Goal: Transaction & Acquisition: Purchase product/service

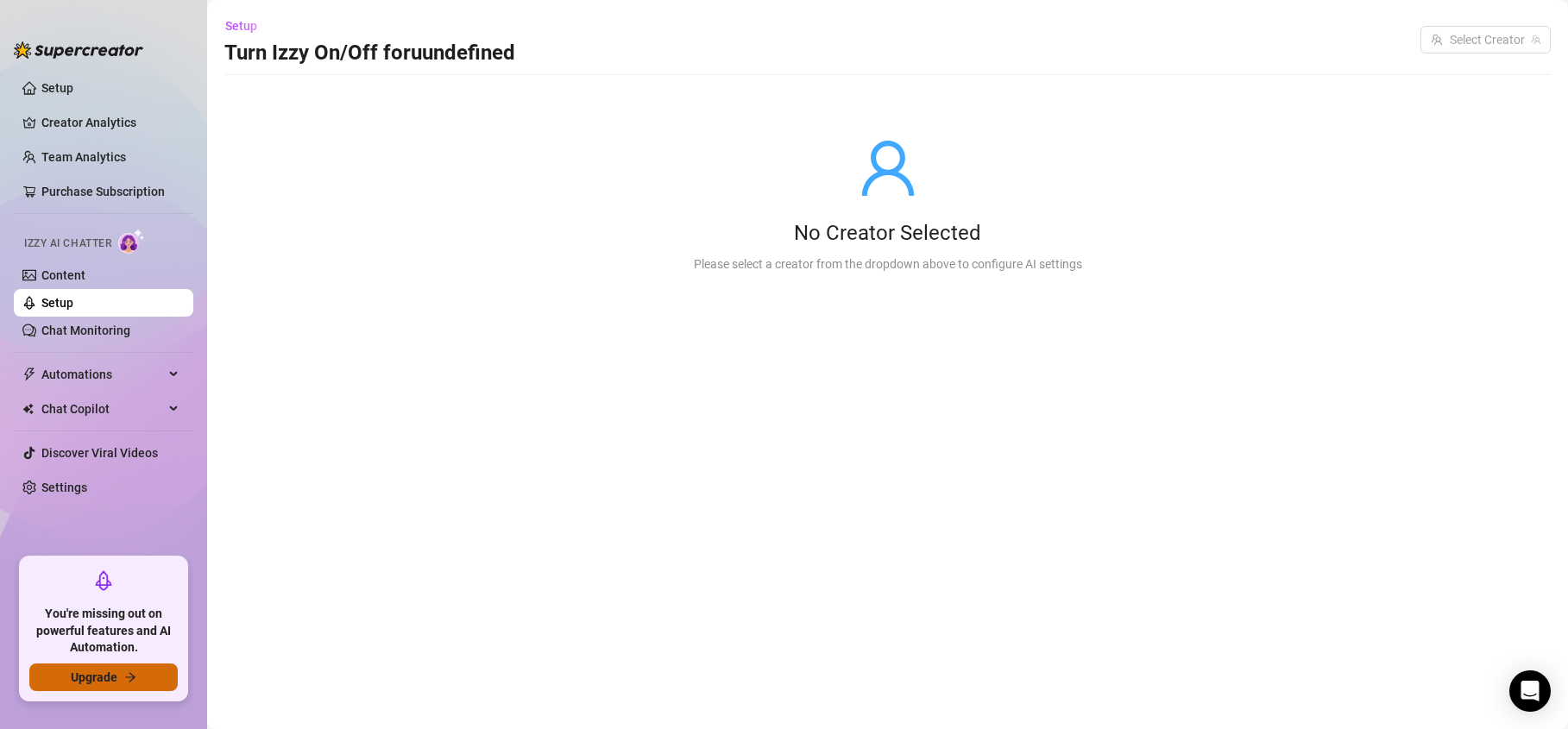
click at [94, 670] on span "Upgrade" at bounding box center [93, 677] width 47 height 14
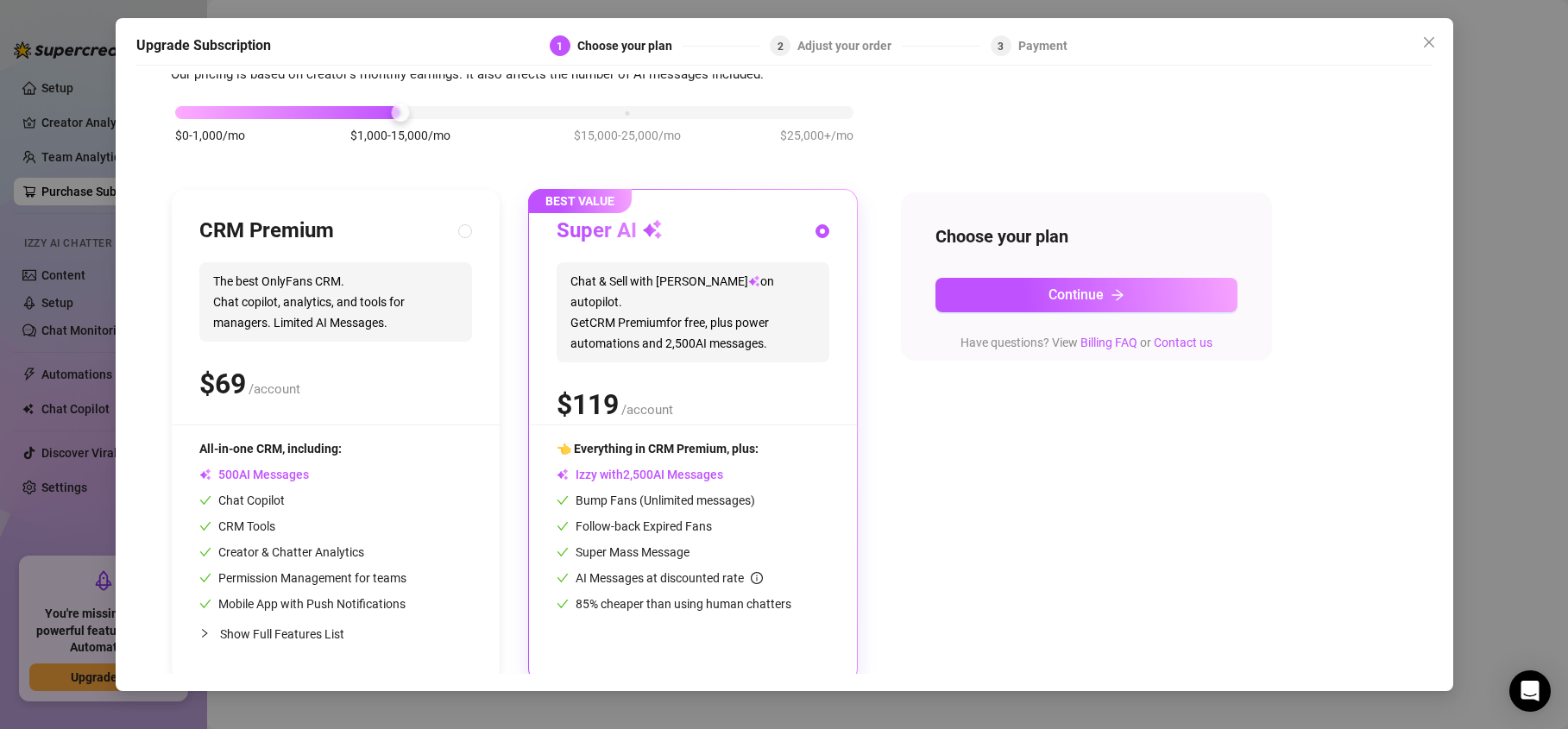
scroll to position [74, 0]
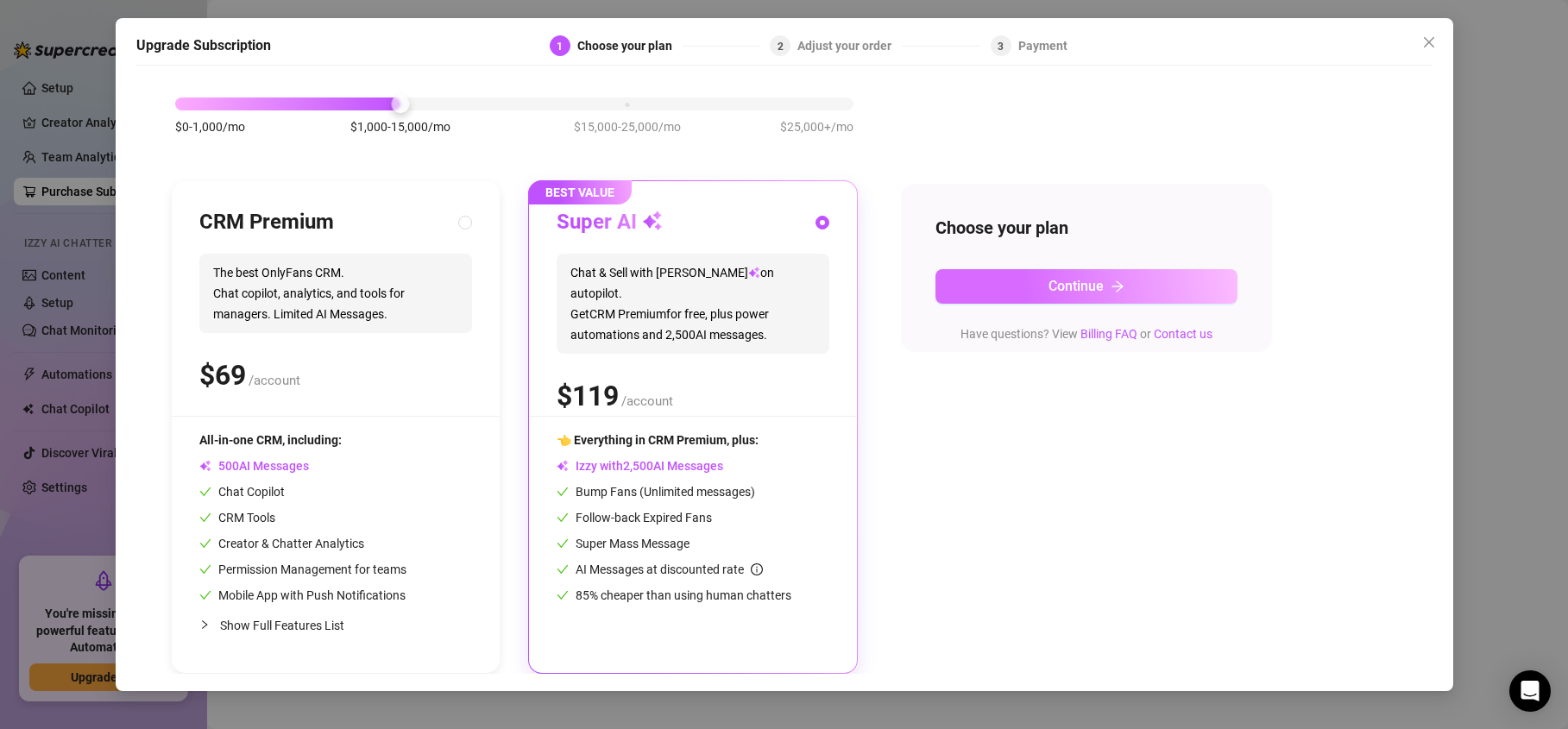
click at [1128, 270] on button "Continue" at bounding box center [1086, 286] width 302 height 35
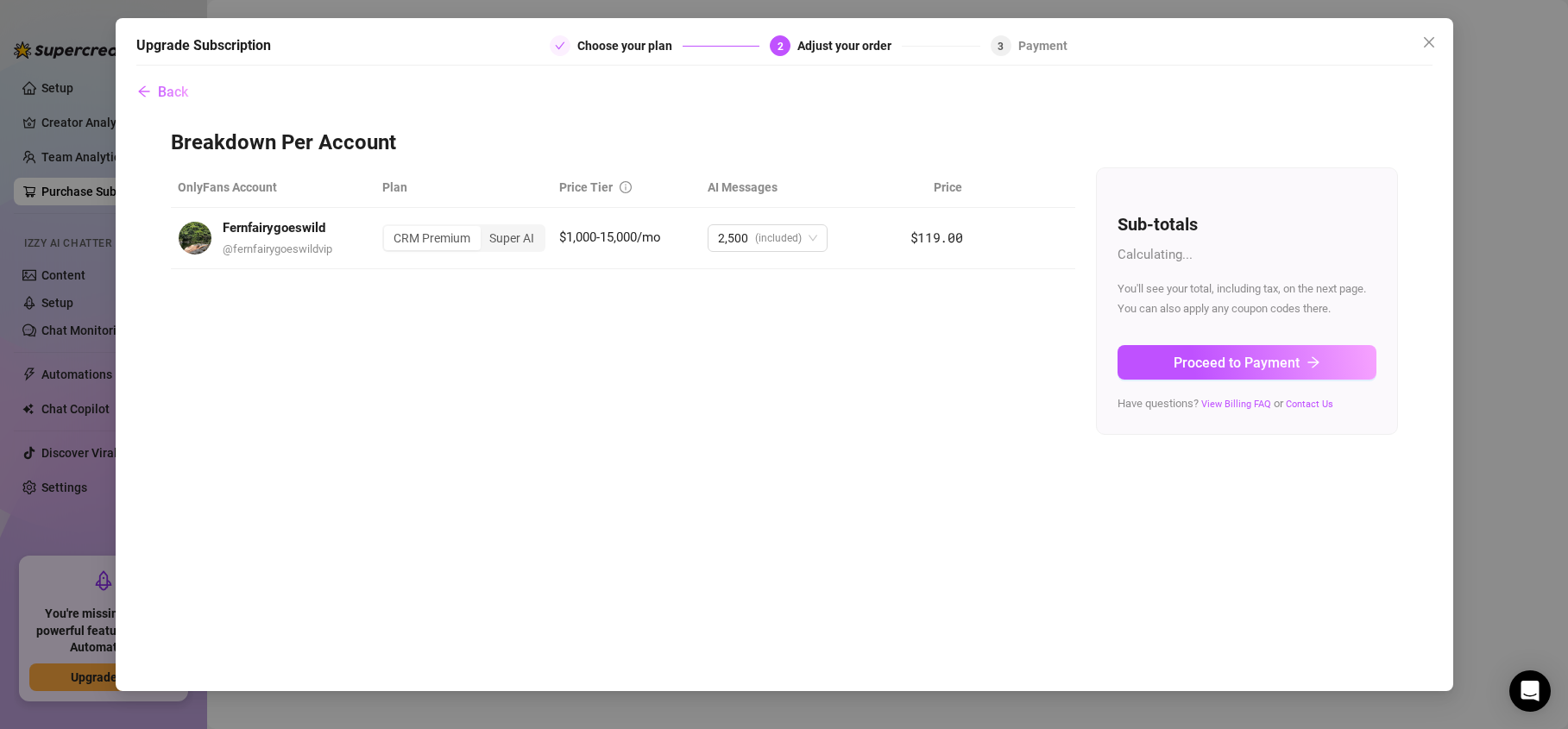
scroll to position [0, 0]
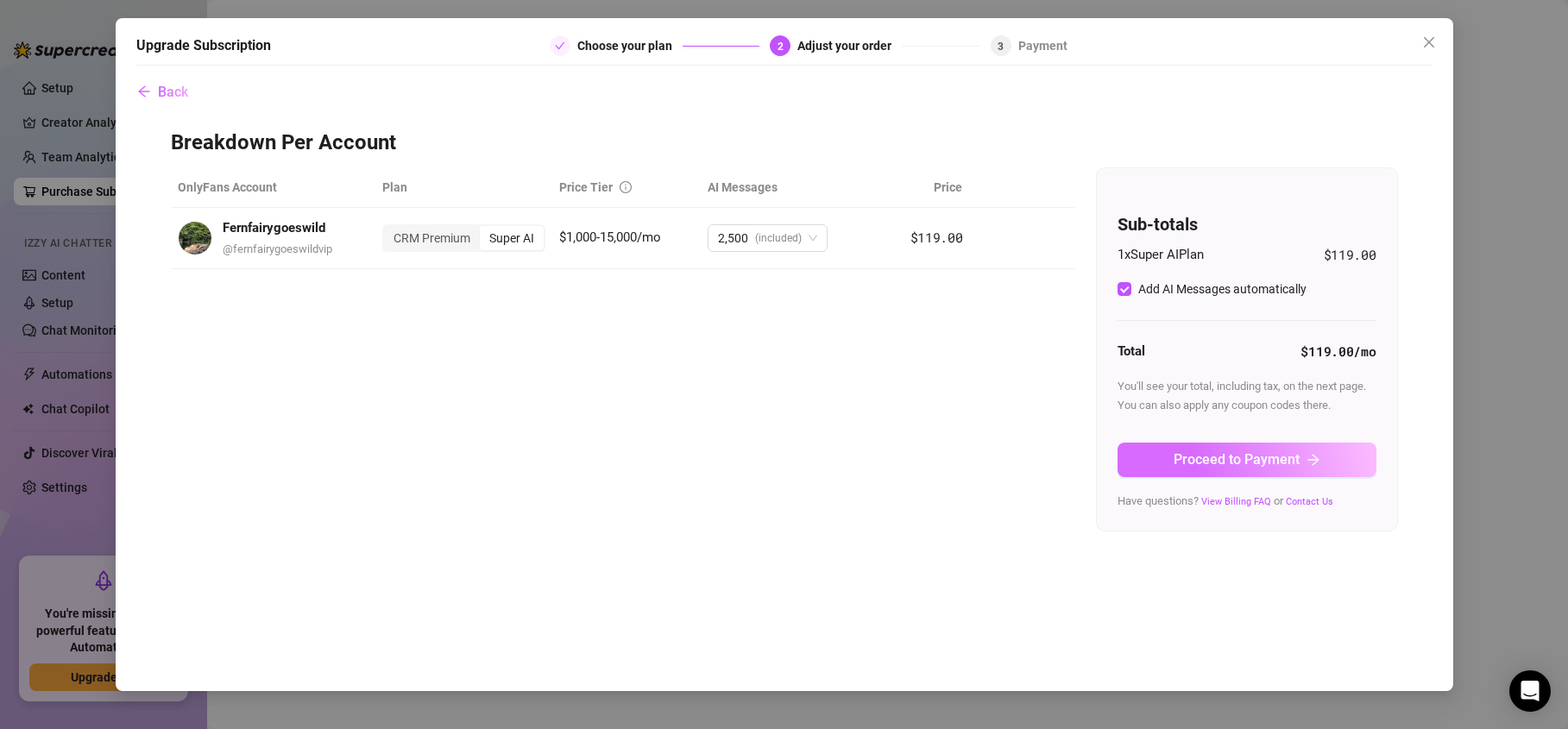
click at [1205, 454] on span "Proceed to Payment" at bounding box center [1237, 460] width 126 height 16
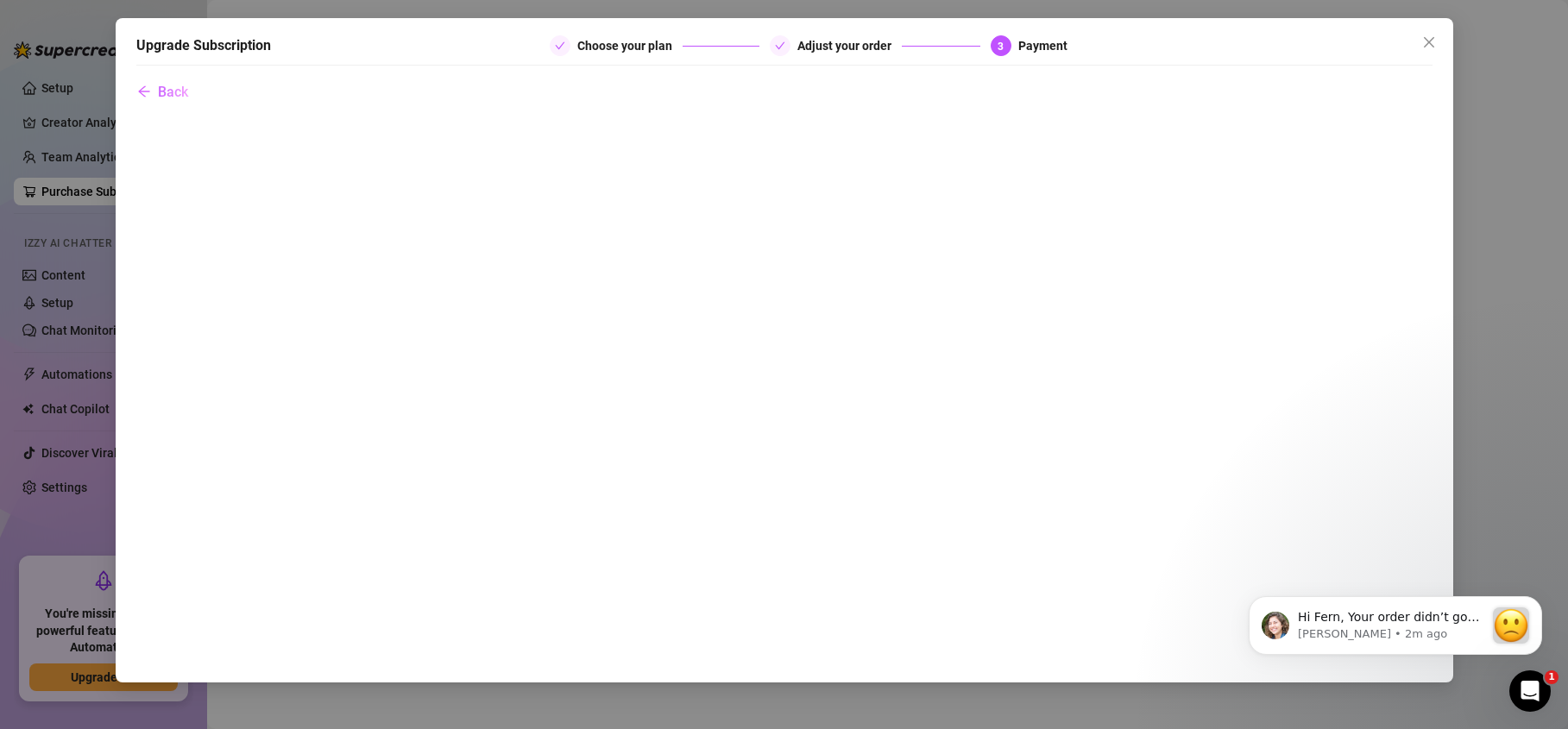
click at [139, 87] on icon "arrow-left" at bounding box center [144, 91] width 14 height 14
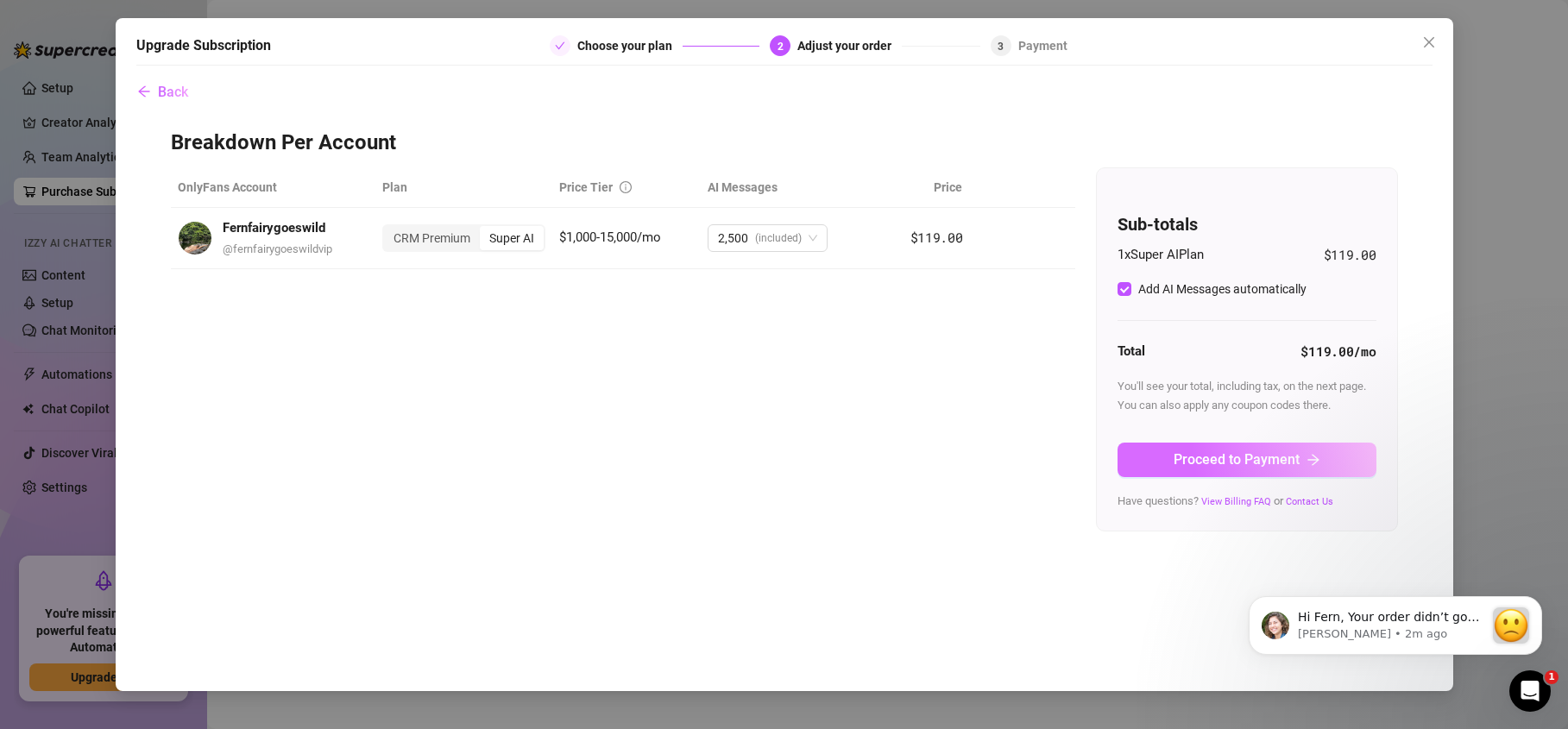
click at [1245, 466] on span "Proceed to Payment" at bounding box center [1237, 460] width 126 height 16
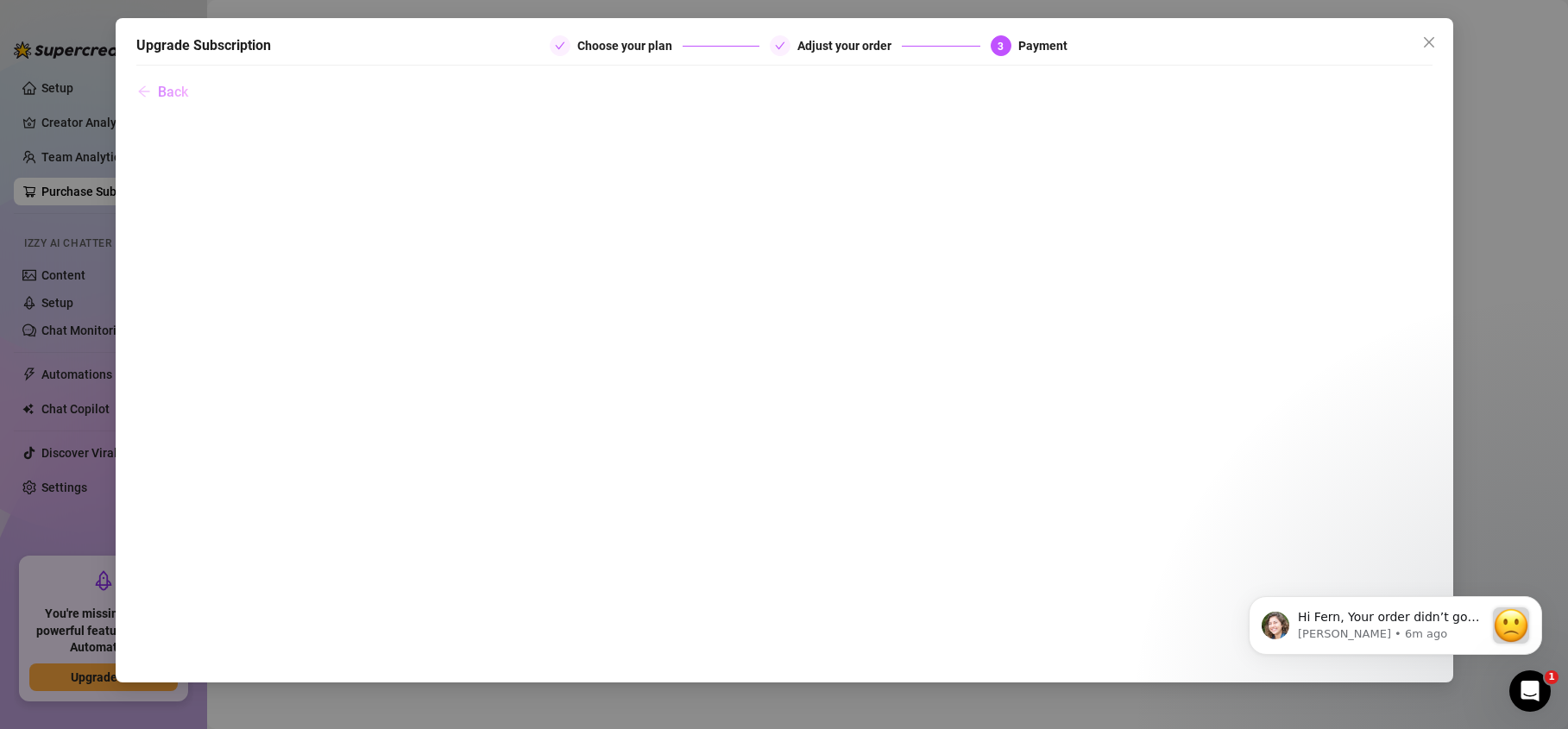
click at [148, 94] on icon "arrow-left" at bounding box center [144, 91] width 14 height 14
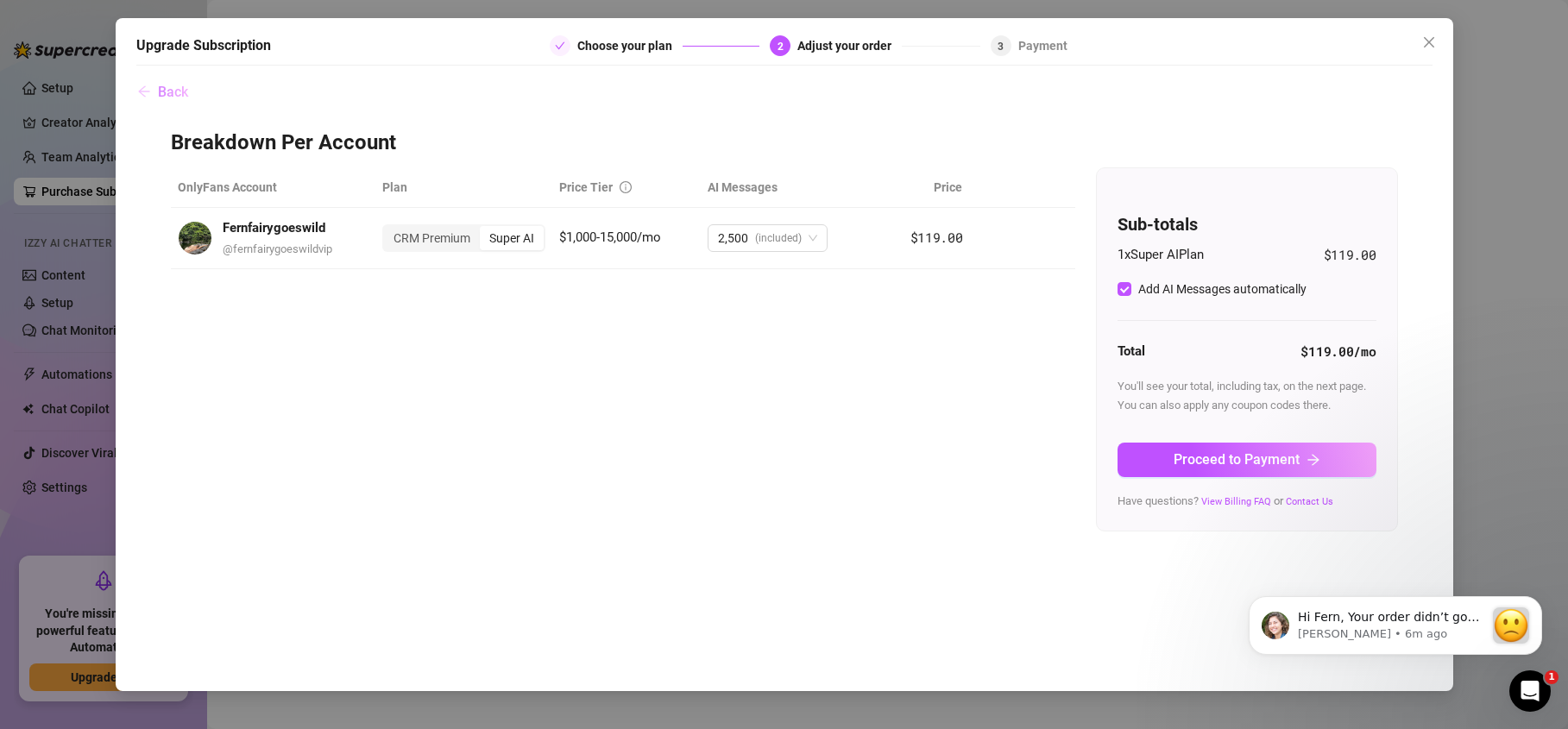
click at [155, 91] on button "Back" at bounding box center [163, 91] width 53 height 35
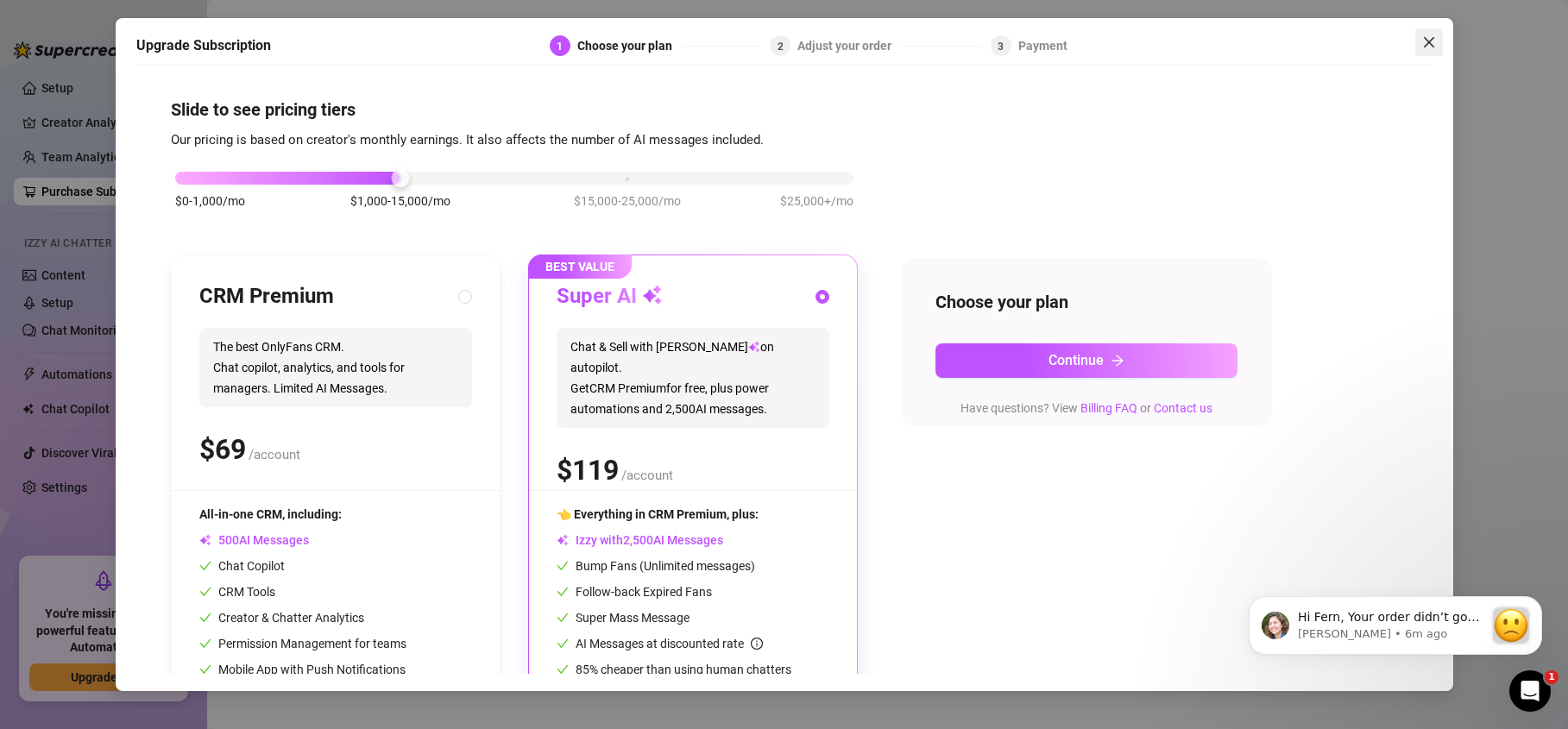
click at [1432, 39] on span "Close" at bounding box center [1429, 42] width 27 height 14
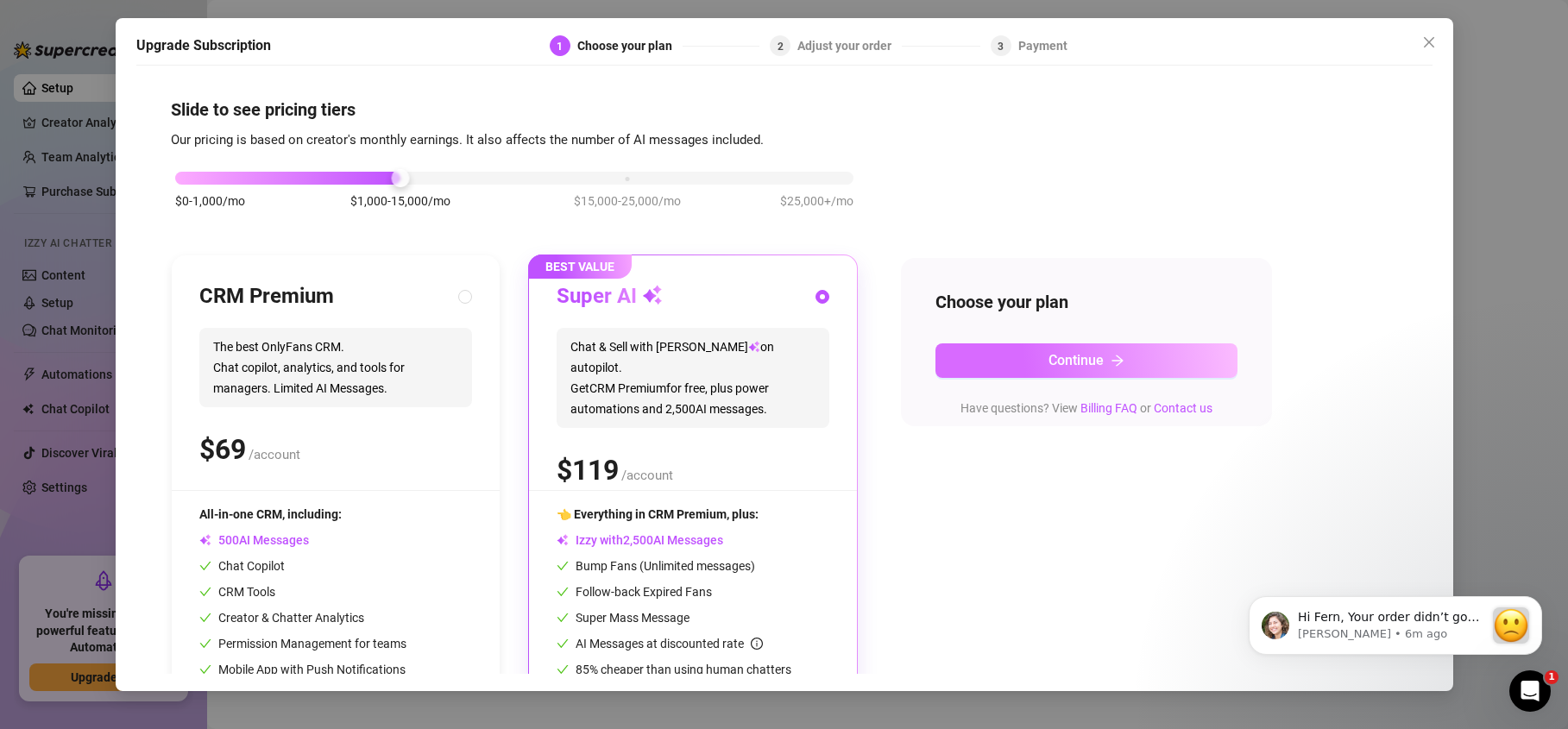
click at [1016, 359] on button "Continue" at bounding box center [1086, 361] width 302 height 35
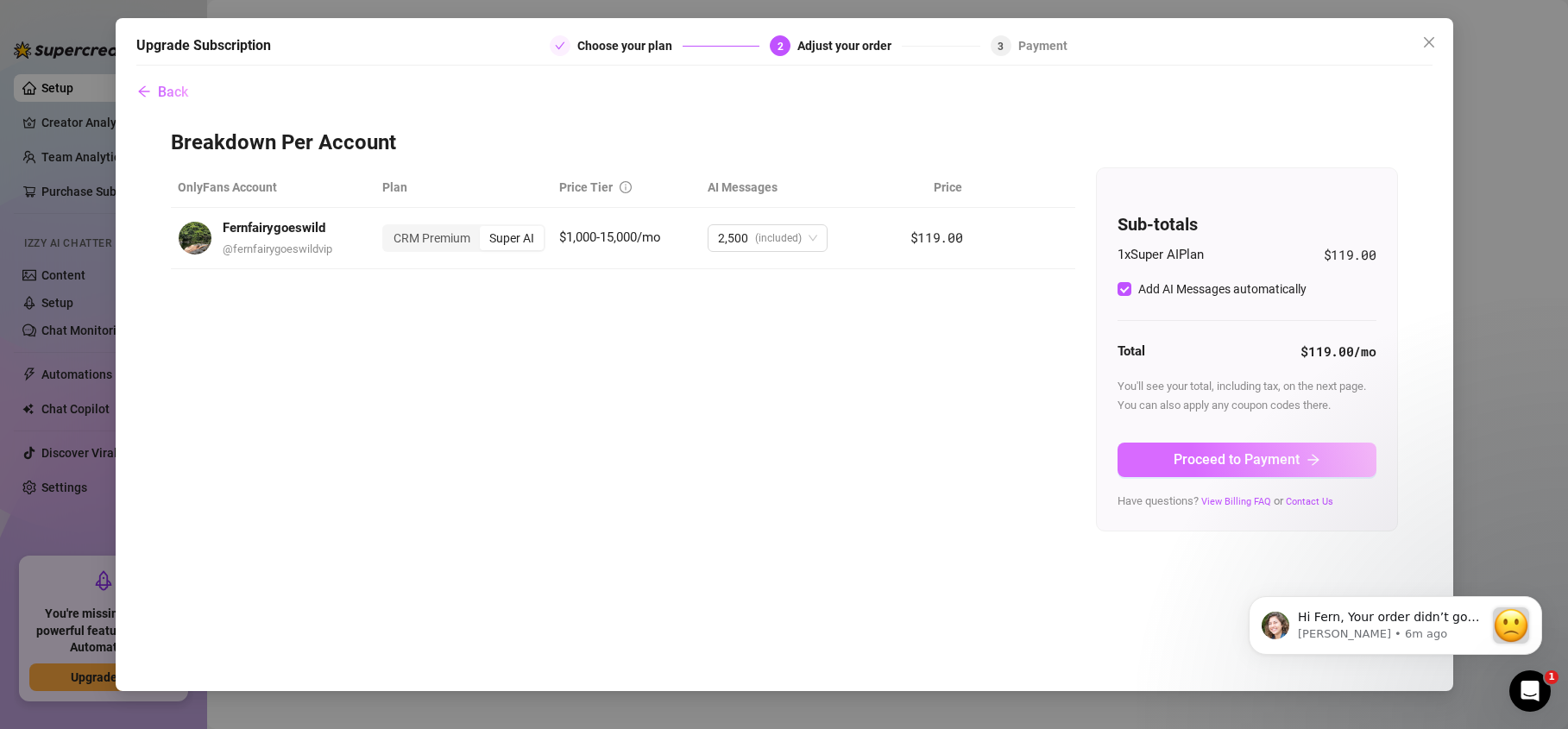
click at [1186, 453] on span "Proceed to Payment" at bounding box center [1237, 460] width 126 height 16
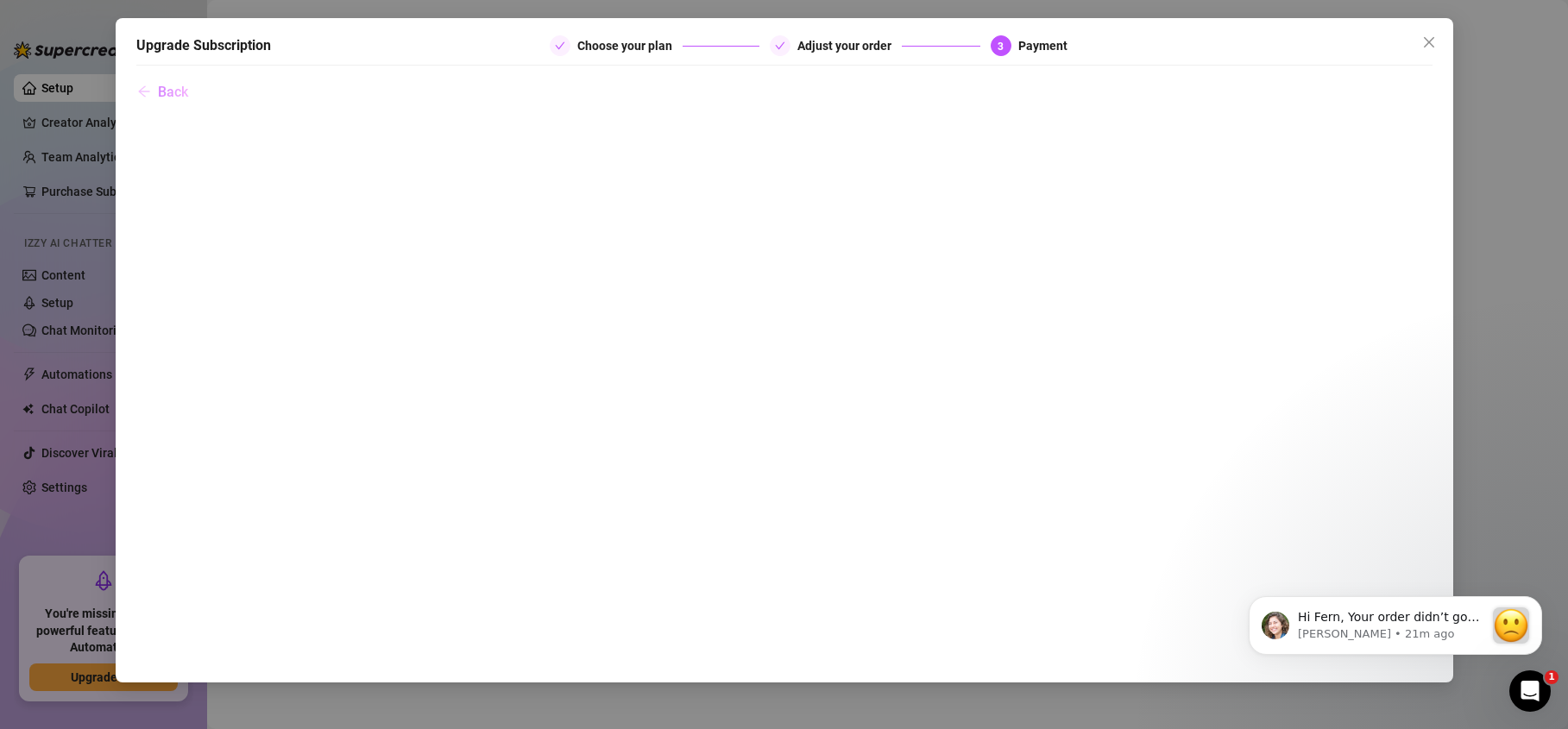
click at [159, 96] on span "Back" at bounding box center [173, 92] width 30 height 16
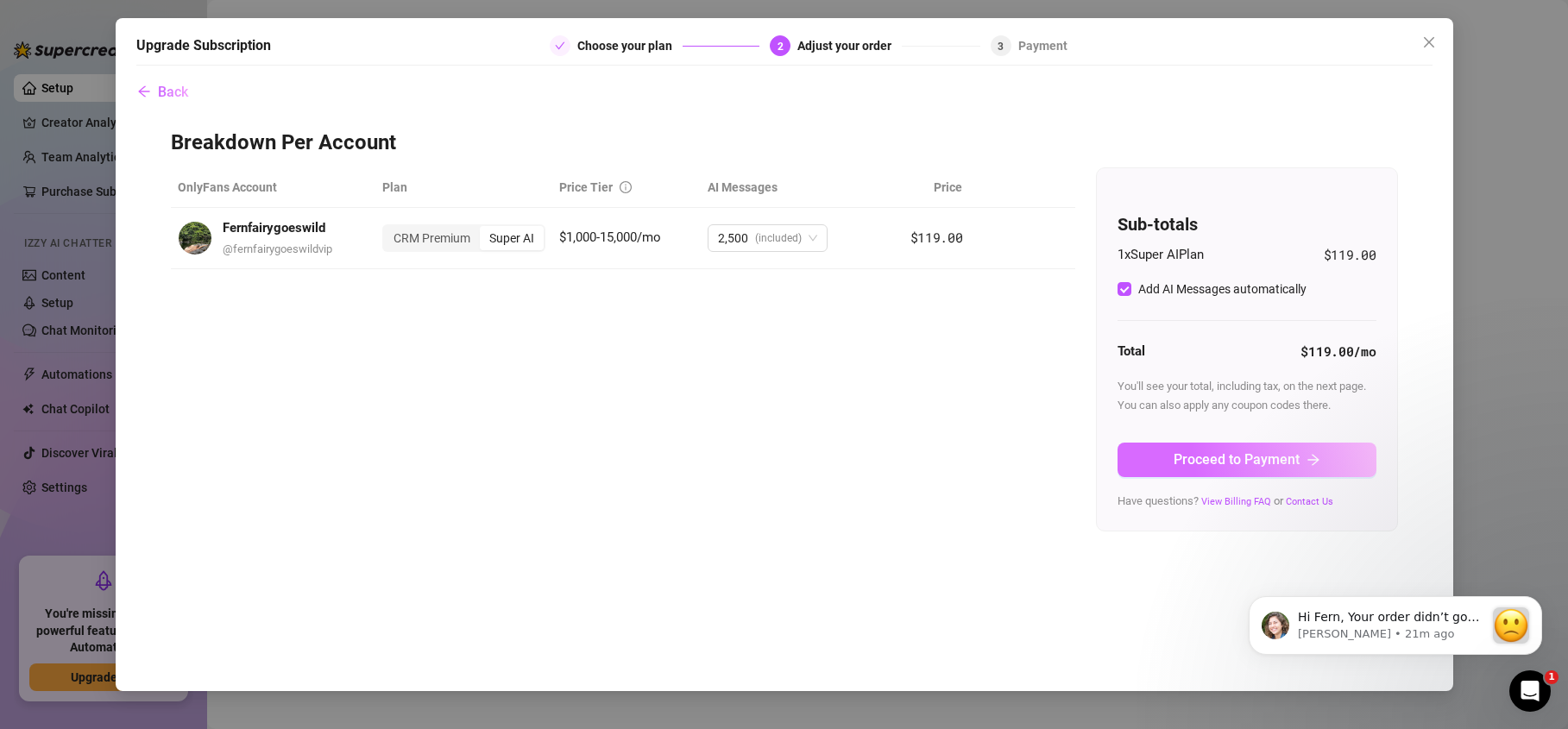
click at [1258, 474] on button "Proceed to Payment" at bounding box center [1246, 460] width 259 height 35
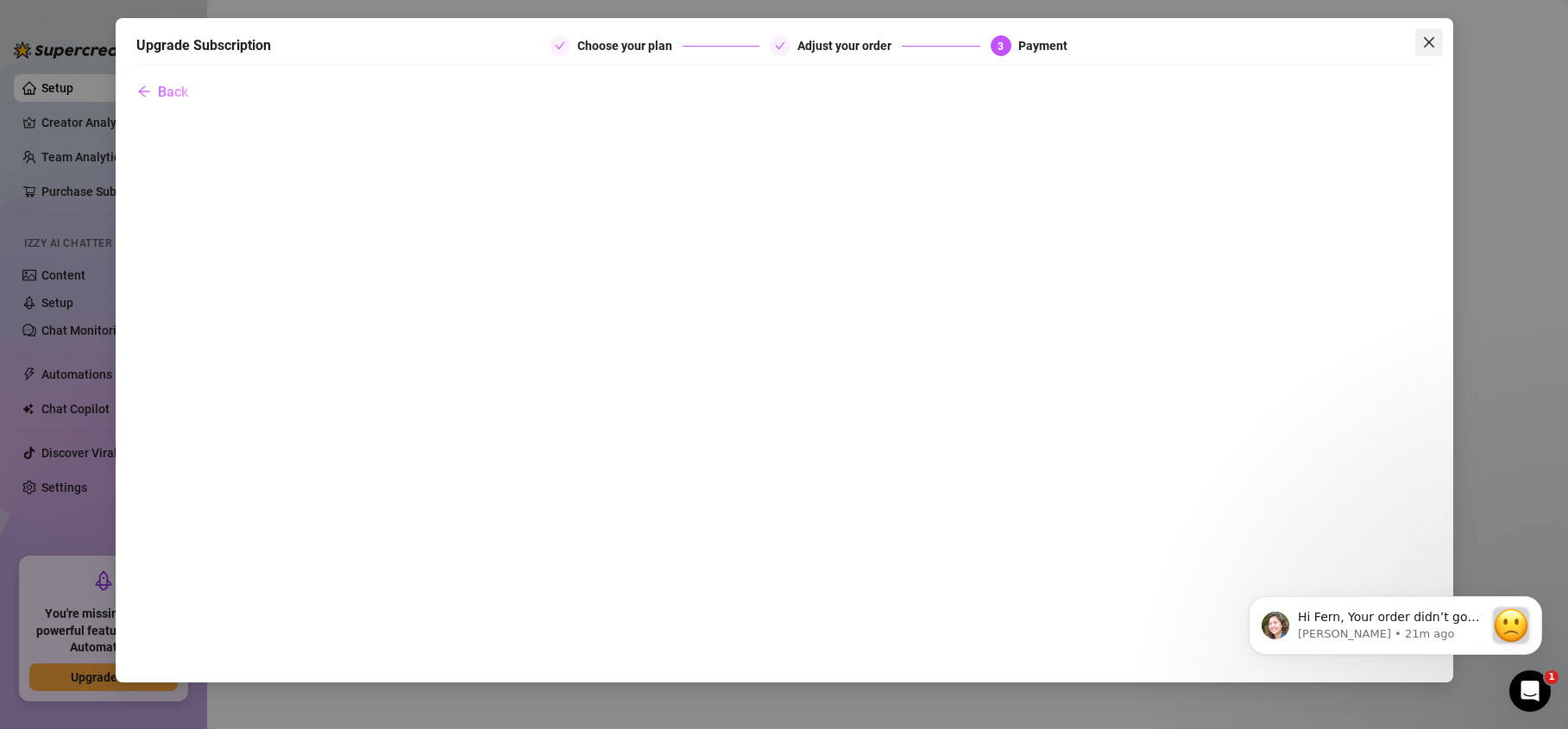
click at [1429, 49] on button "Close" at bounding box center [1429, 42] width 27 height 27
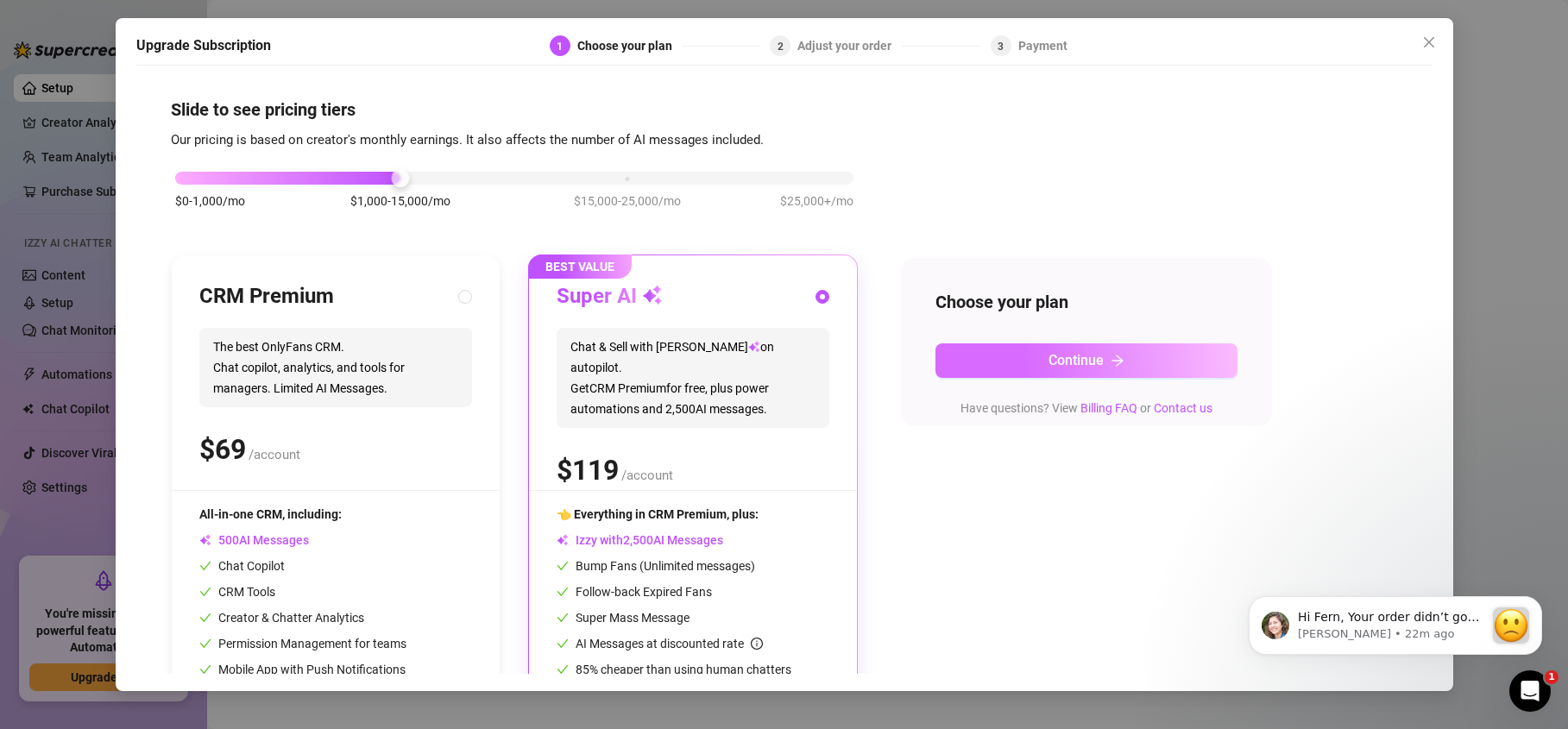
click at [1061, 369] on button "Continue" at bounding box center [1086, 361] width 302 height 35
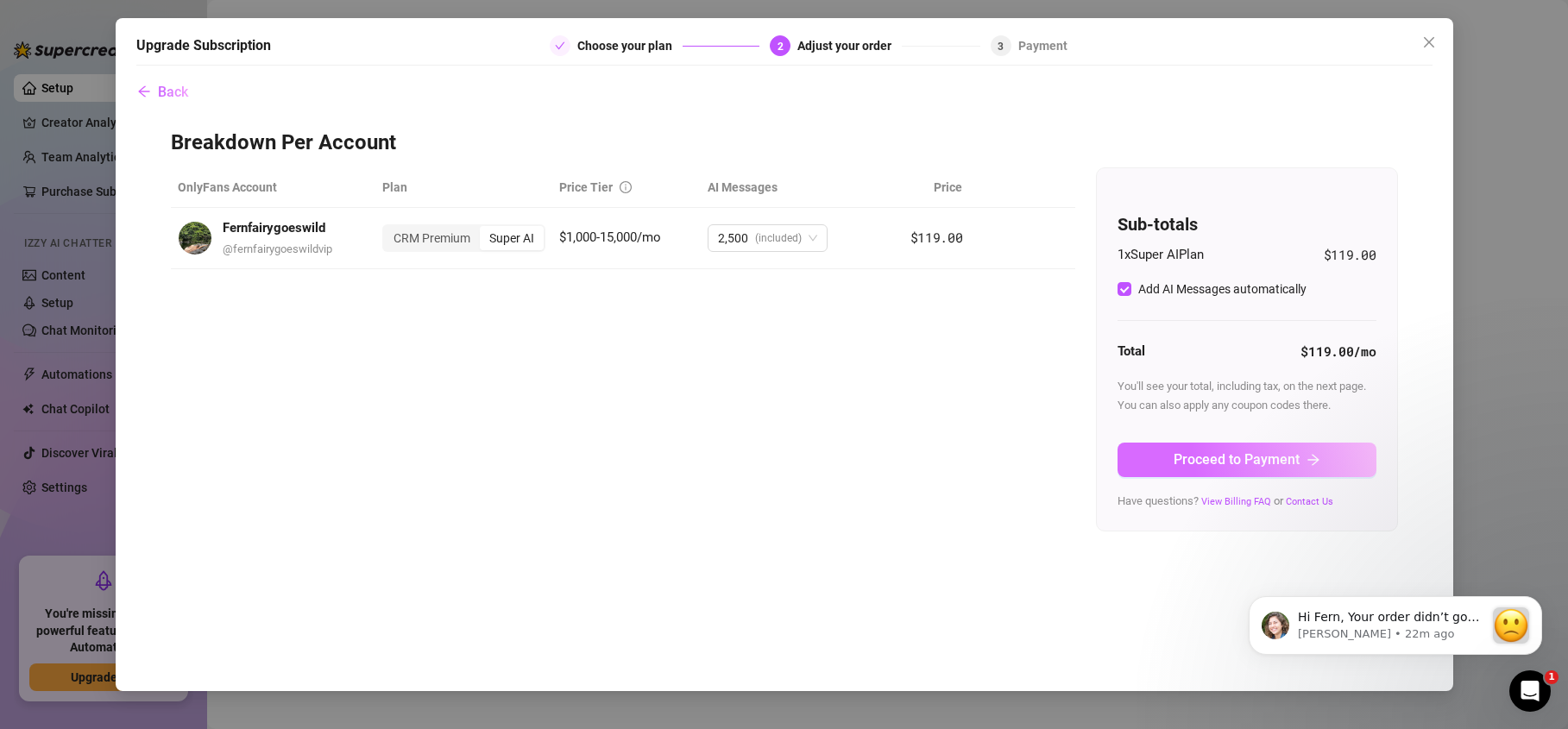
click at [1197, 458] on span "Proceed to Payment" at bounding box center [1237, 460] width 126 height 16
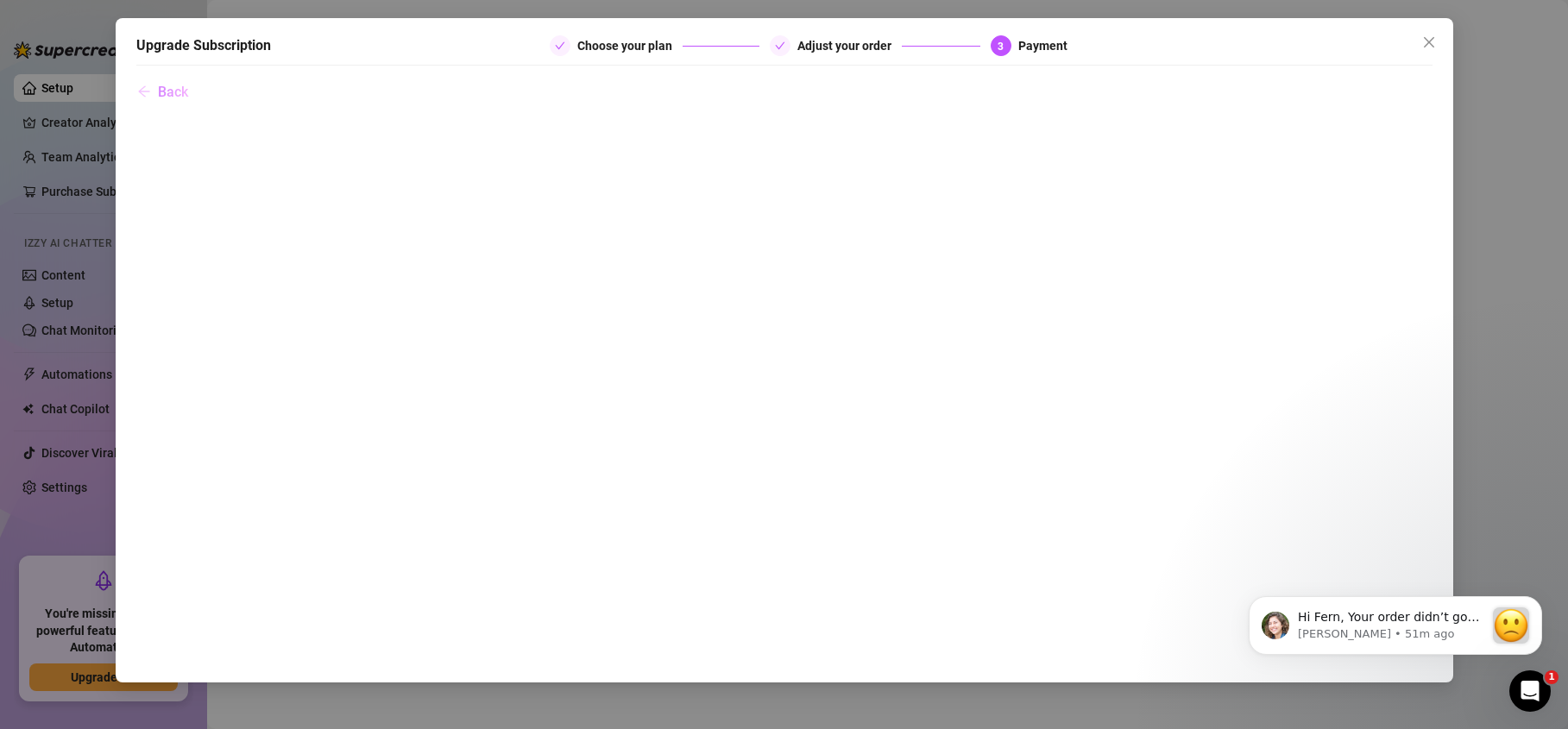
click at [145, 92] on icon "arrow-left" at bounding box center [144, 91] width 14 height 14
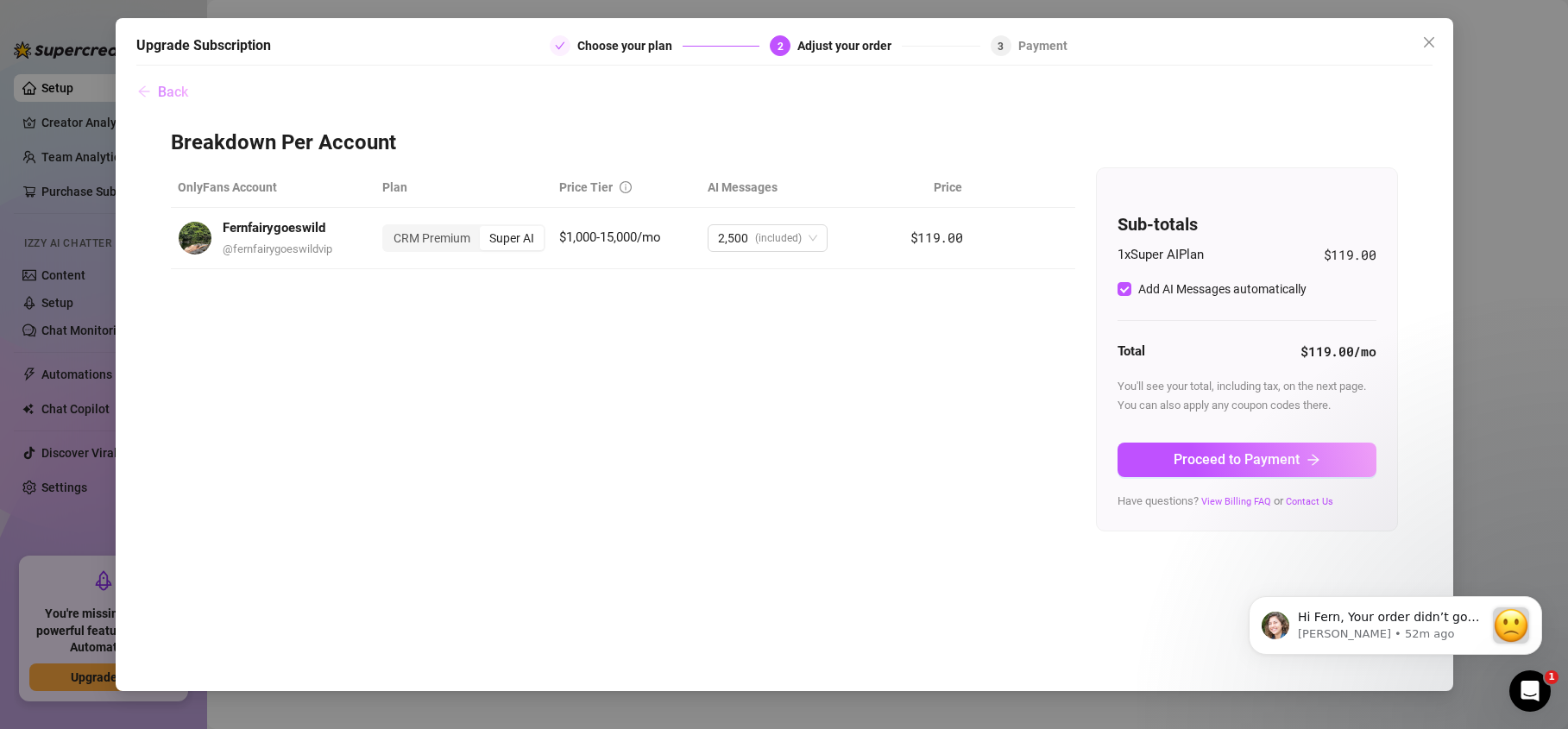
click button "Back" at bounding box center [163, 91] width 53 height 35
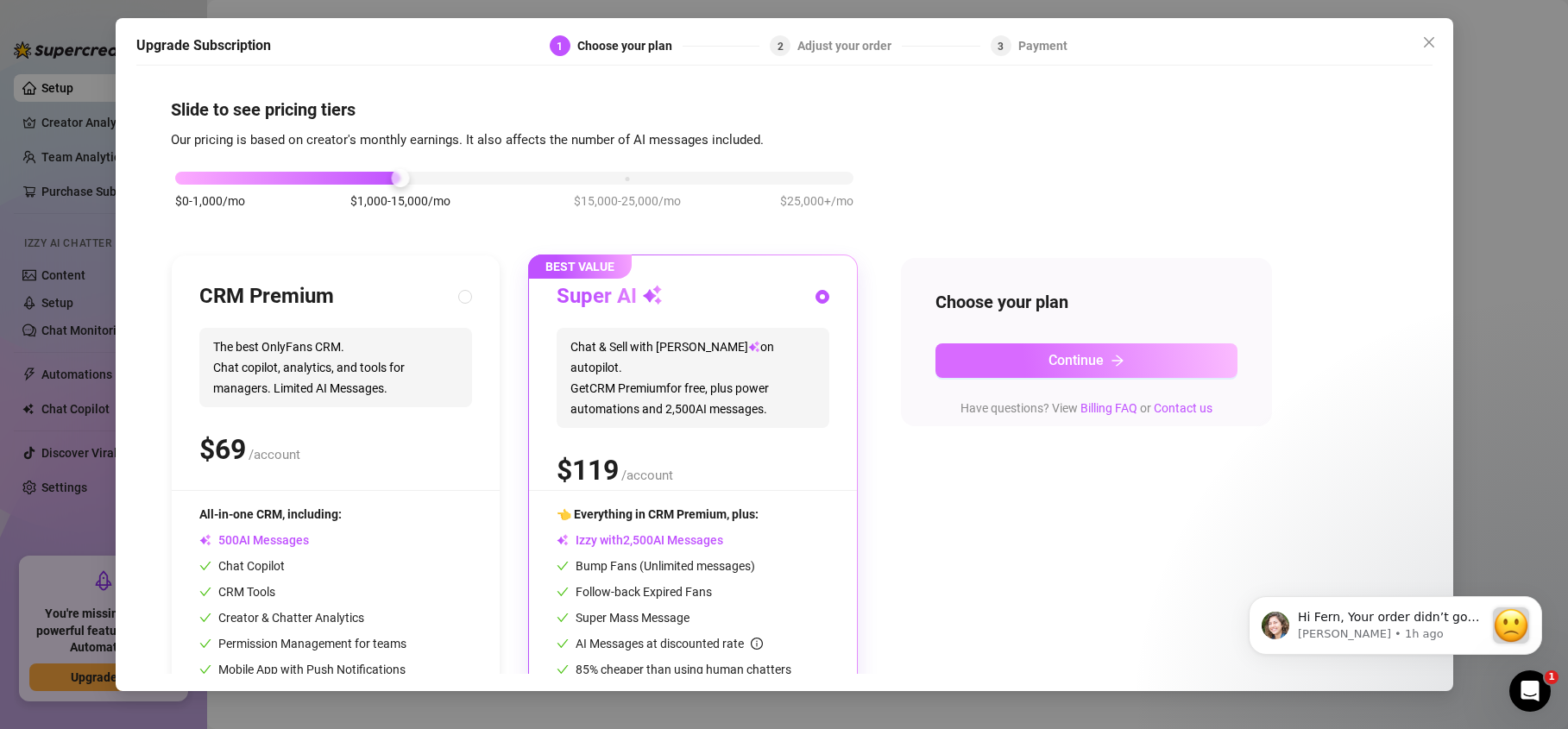
click at [1013, 354] on button "Continue" at bounding box center [1086, 361] width 302 height 35
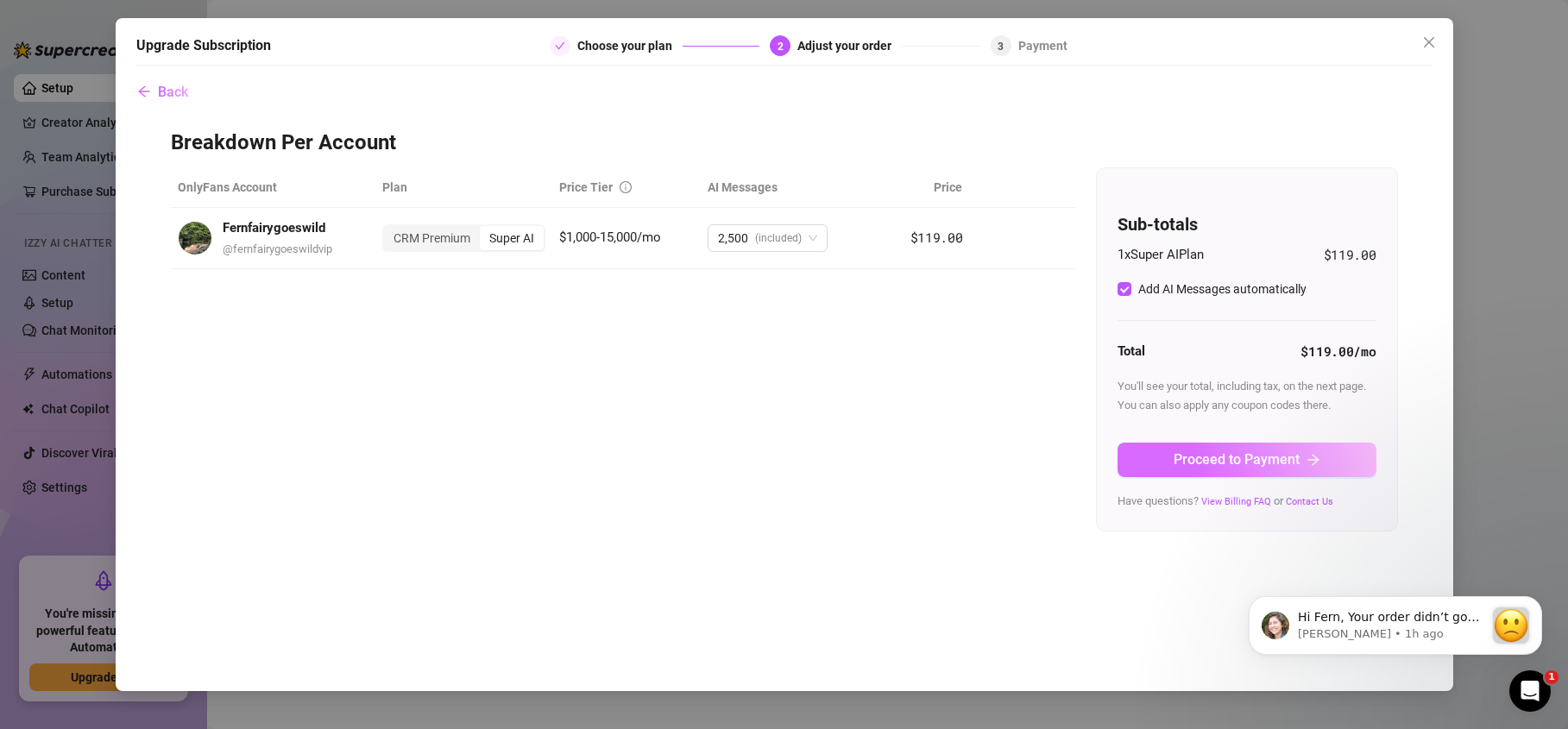
click at [1200, 453] on span "Proceed to Payment" at bounding box center [1237, 460] width 126 height 16
